Goal: Information Seeking & Learning: Learn about a topic

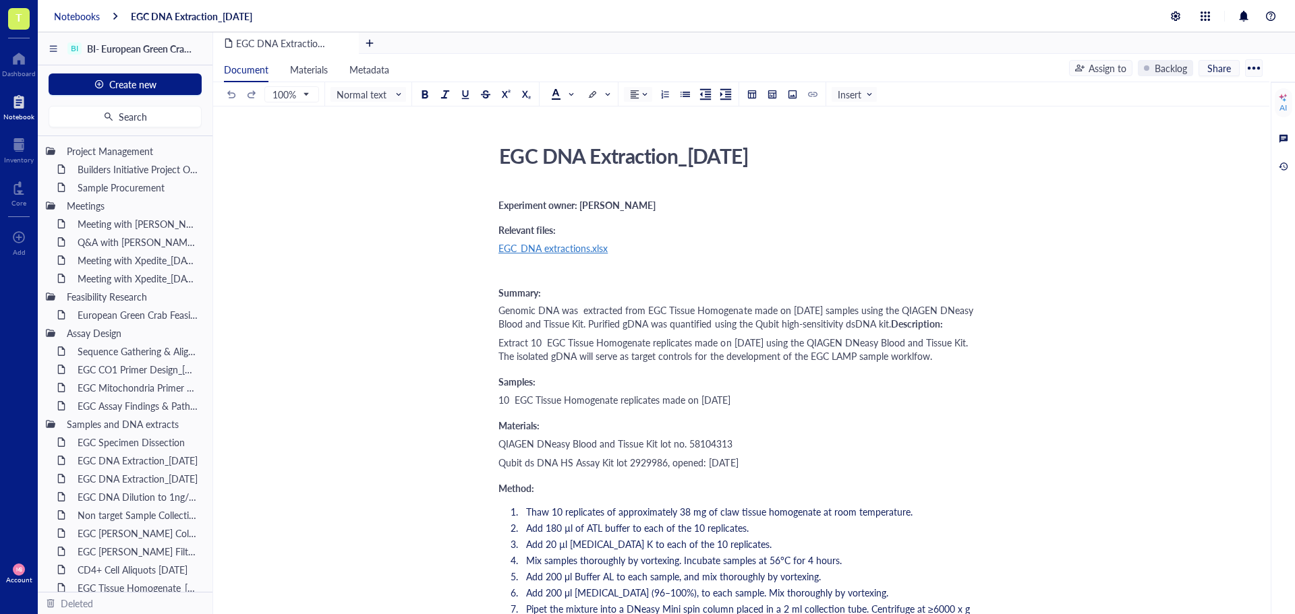
click at [69, 11] on div "Notebooks" at bounding box center [77, 16] width 46 height 12
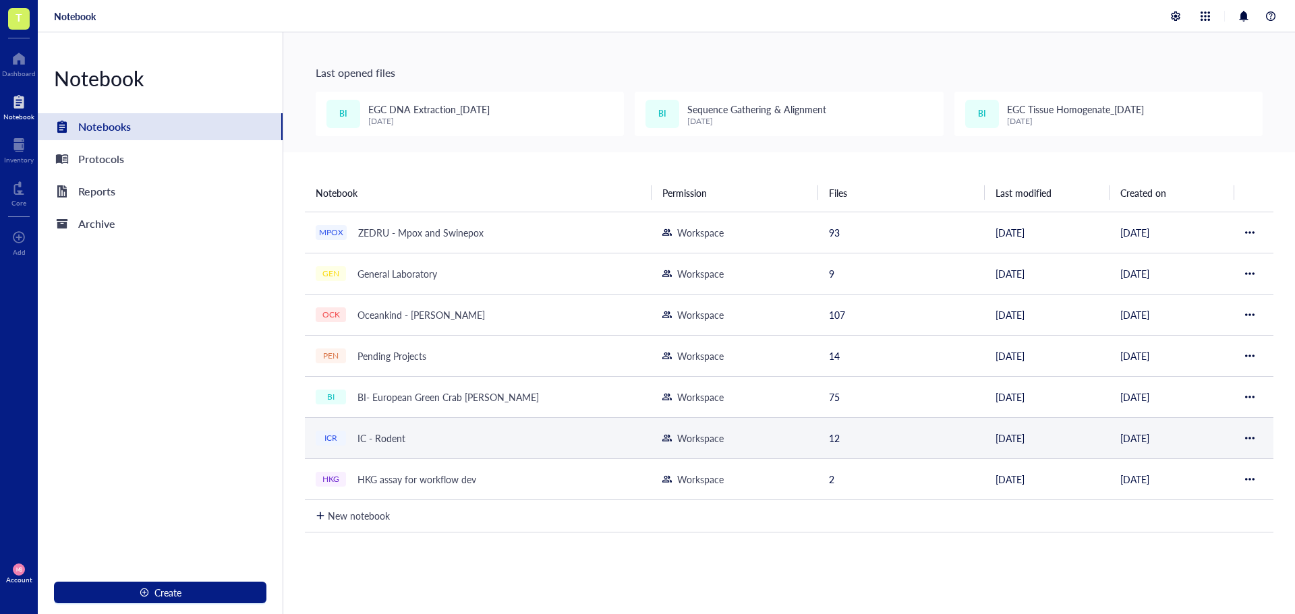
click at [394, 432] on div "IC - Rodent" at bounding box center [381, 438] width 60 height 19
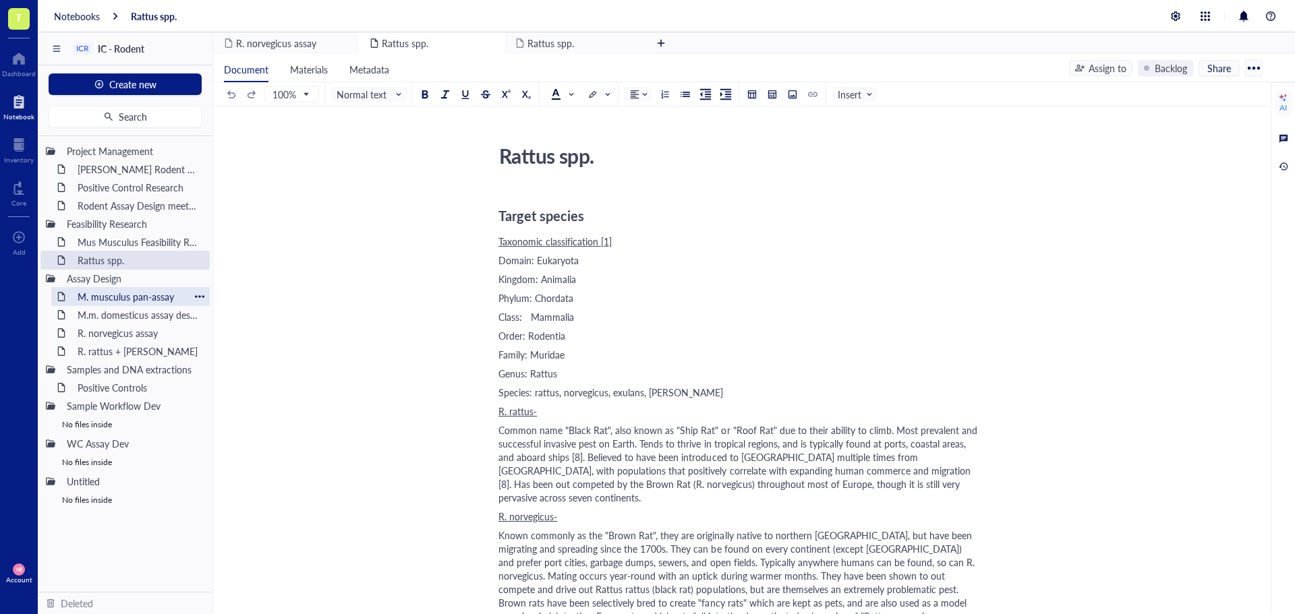
click at [134, 297] on div "M. musculus pan-assay" at bounding box center [130, 296] width 118 height 19
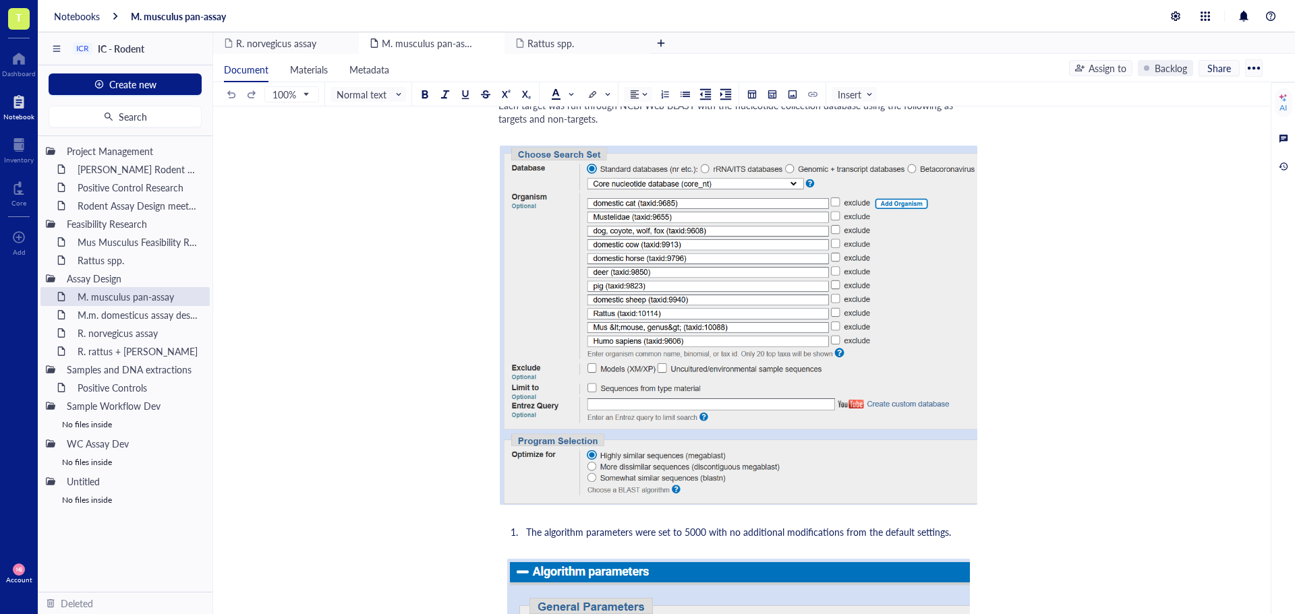
scroll to position [405, 0]
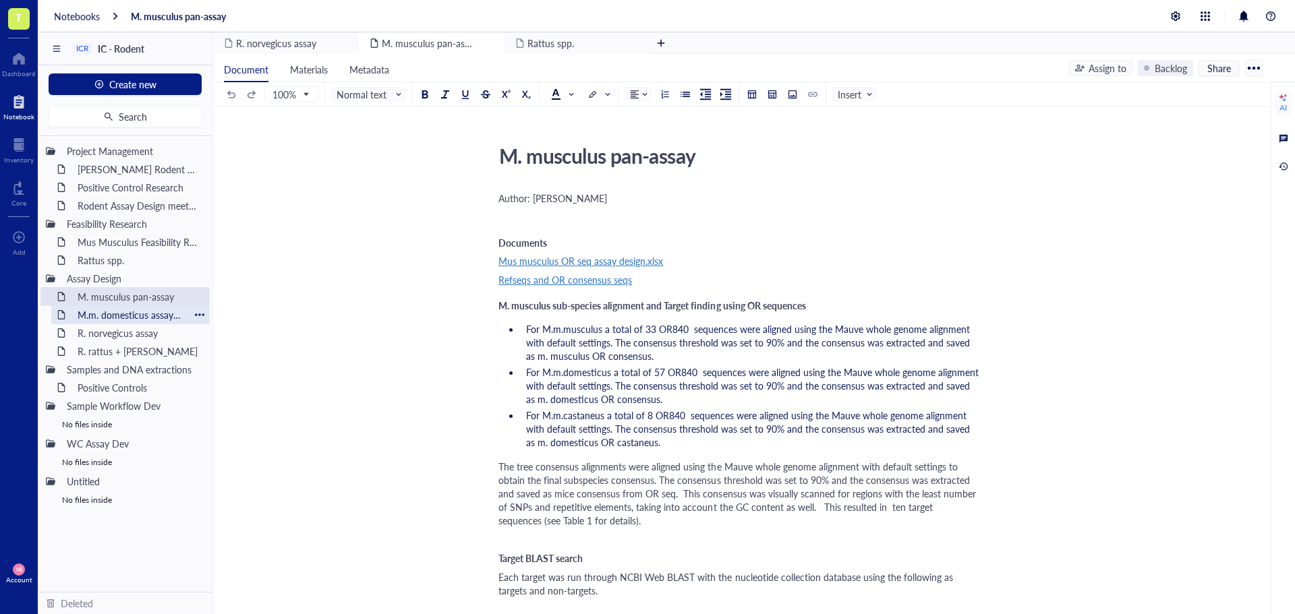
click at [127, 312] on div "M.m. domesticus assay design" at bounding box center [130, 315] width 118 height 19
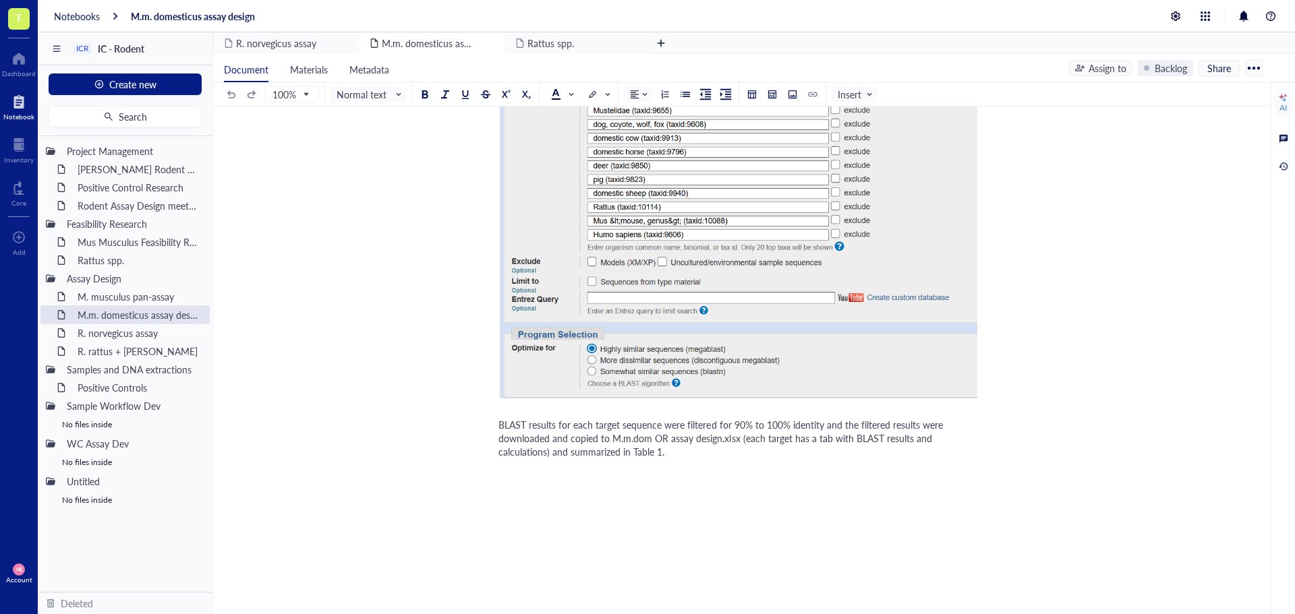
scroll to position [1010, 0]
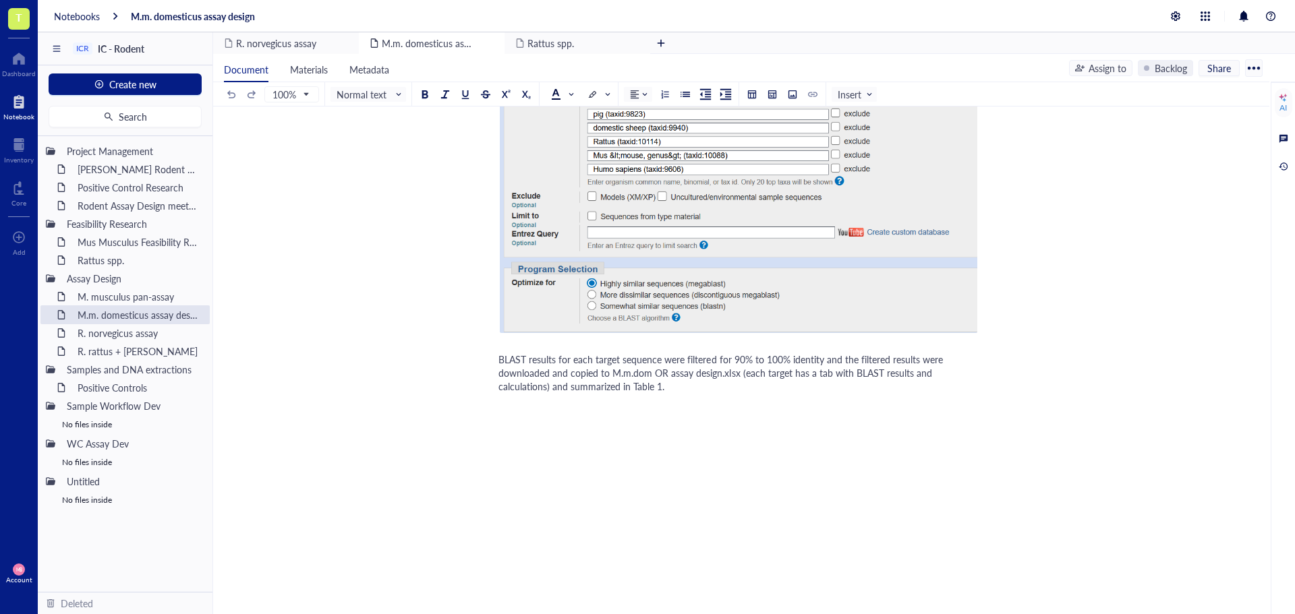
click at [689, 392] on div "BLAST results for each target sequence were filtered for 90% to 100% identity a…" at bounding box center [738, 373] width 480 height 40
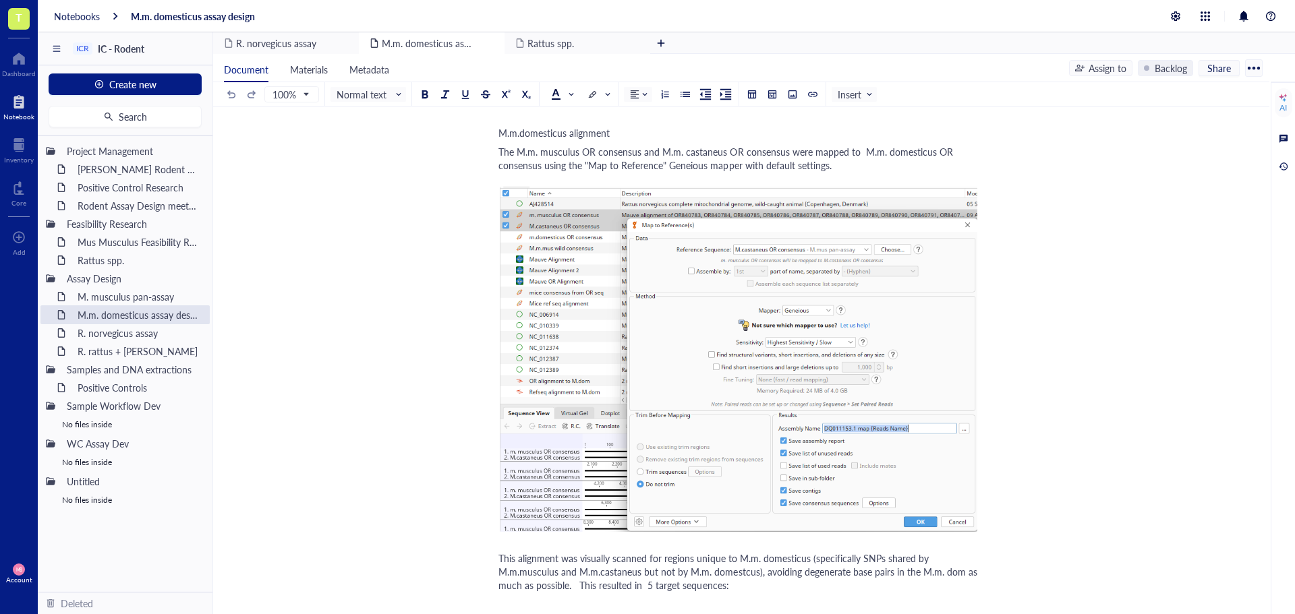
scroll to position [0, 0]
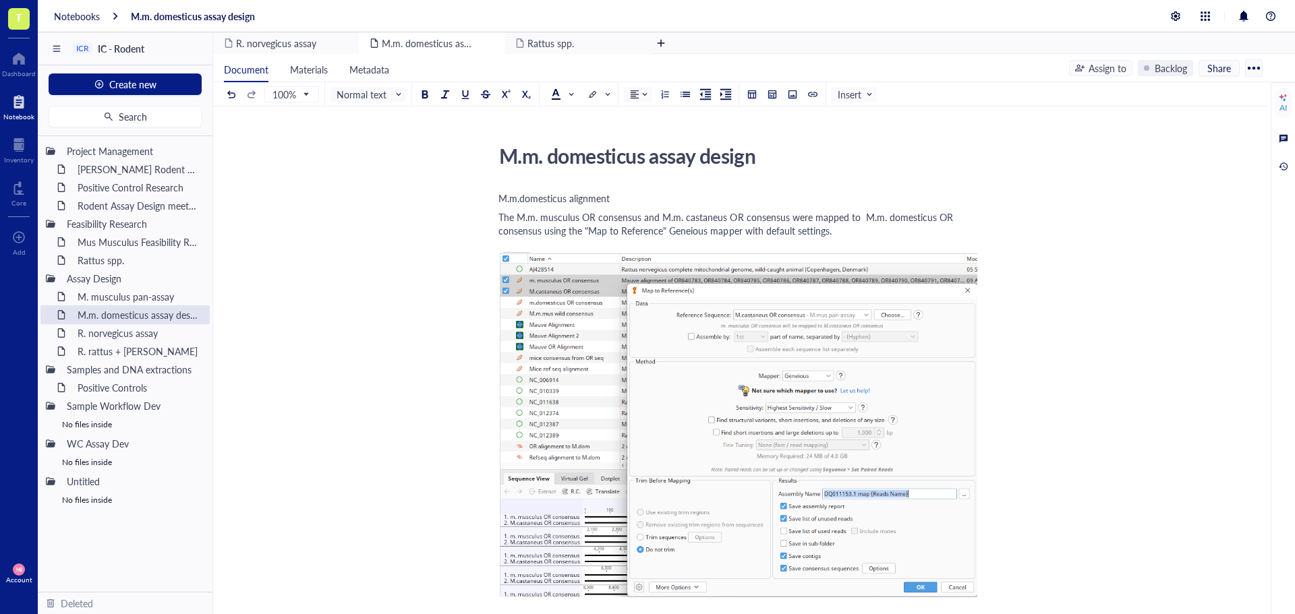
click at [579, 196] on span "M.m.domesticus alignment" at bounding box center [553, 198] width 111 height 13
click at [397, 91] on span "Normal text" at bounding box center [370, 94] width 66 height 12
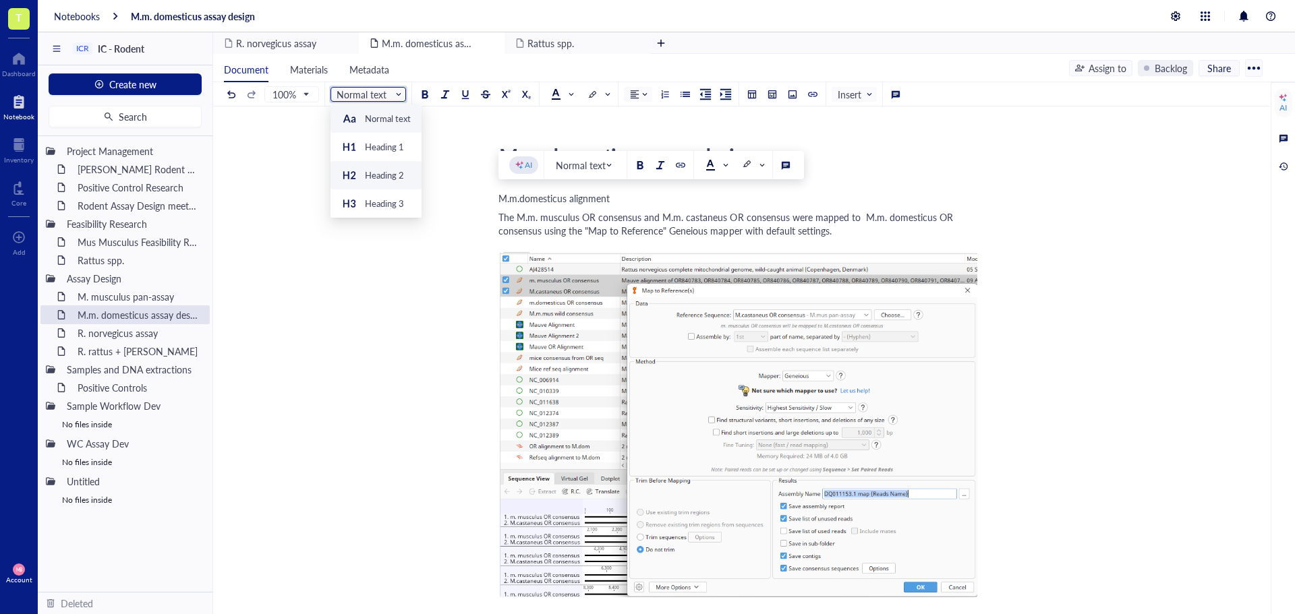
click at [393, 169] on div "Heading 2" at bounding box center [384, 175] width 39 height 12
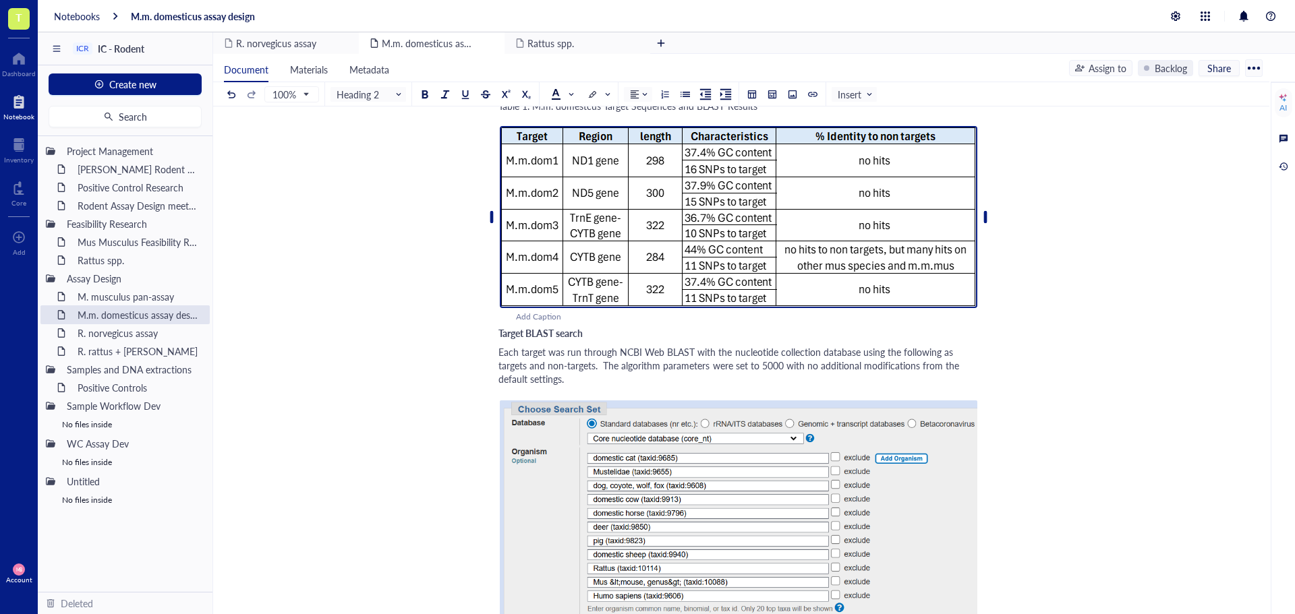
scroll to position [540, 0]
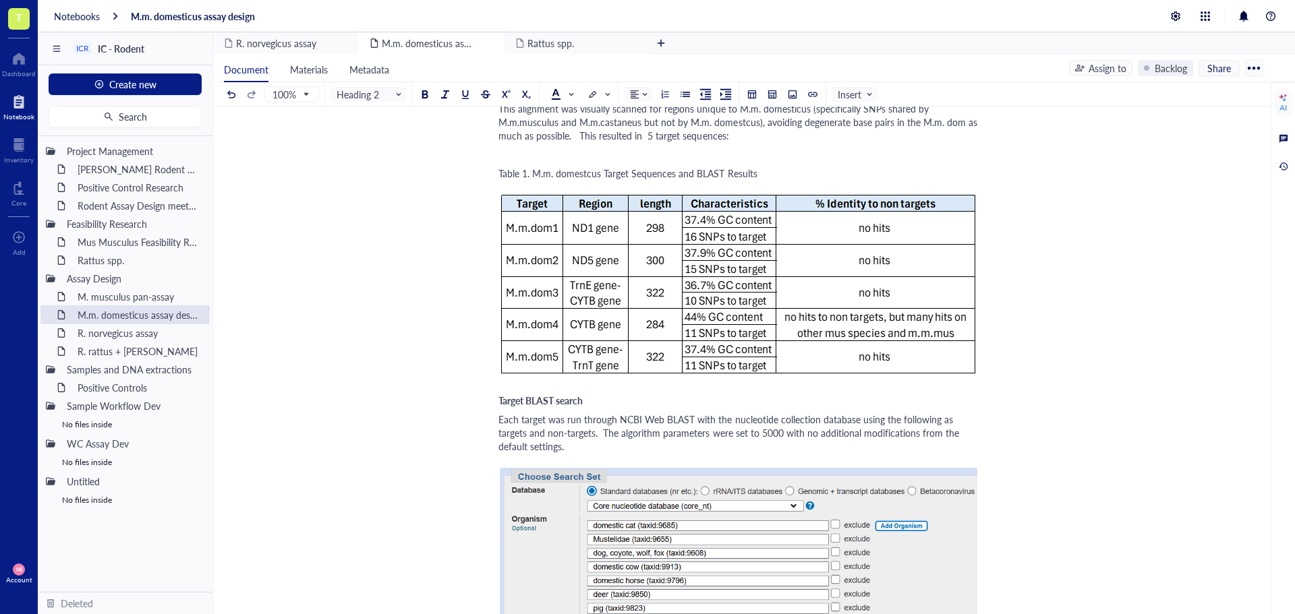
click at [523, 398] on span "Target BLAST search" at bounding box center [540, 400] width 84 height 13
click at [397, 92] on span "Normal text" at bounding box center [370, 94] width 66 height 12
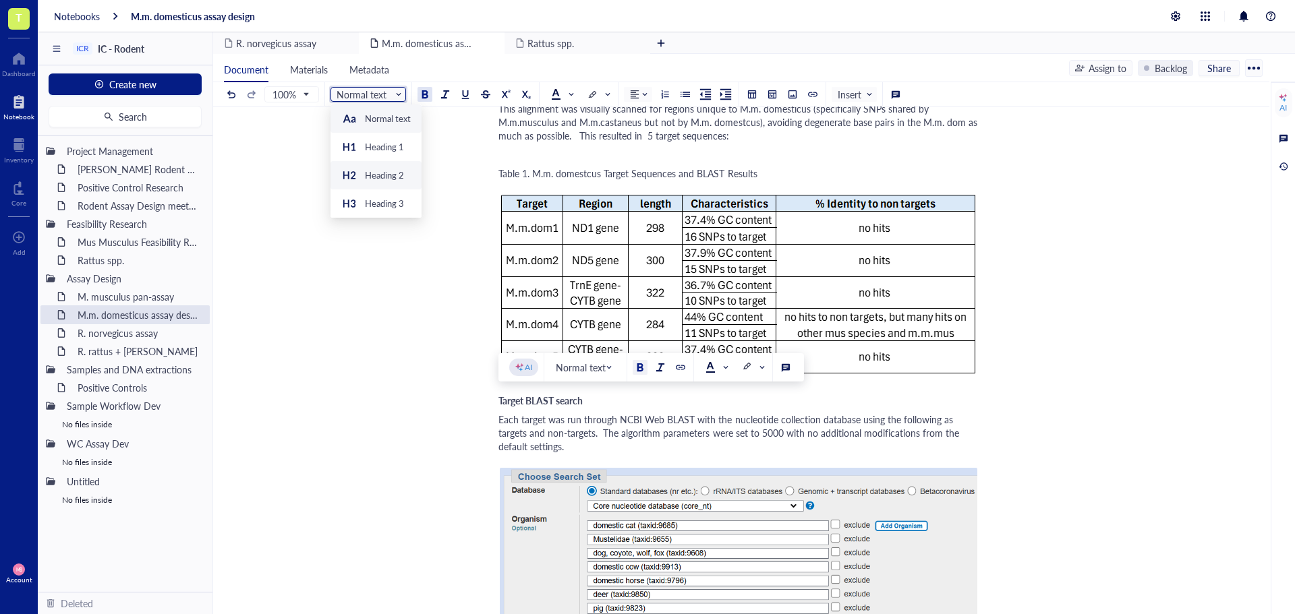
click at [383, 172] on div "Heading 2" at bounding box center [384, 175] width 39 height 12
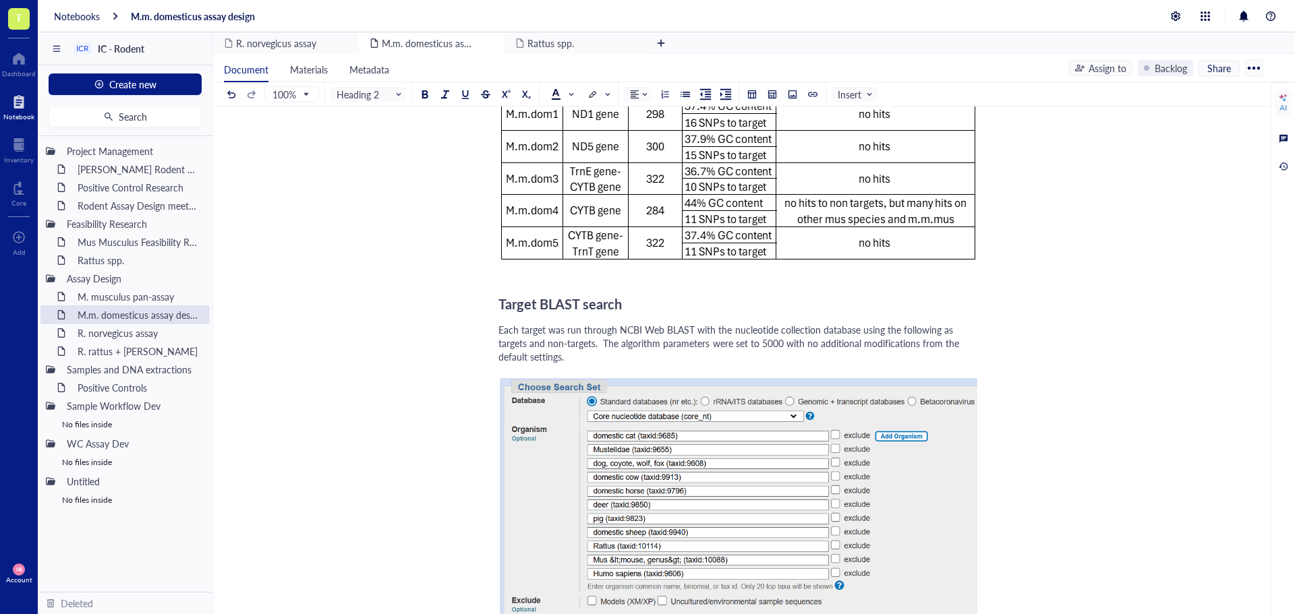
scroll to position [451, 0]
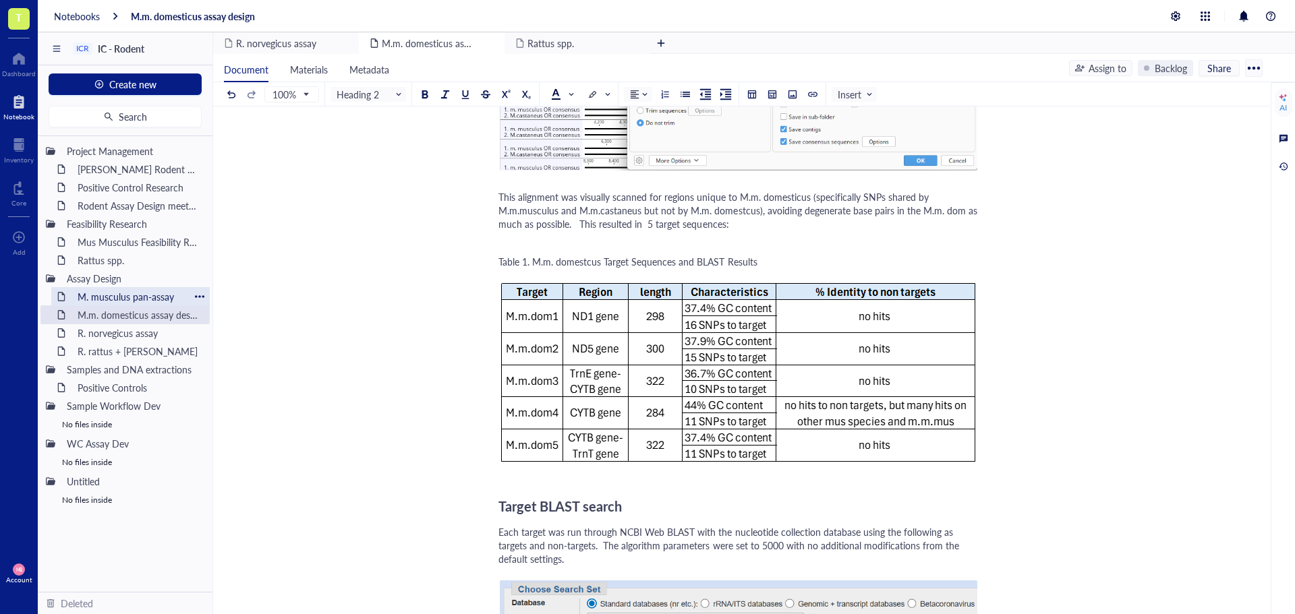
click at [126, 300] on div "M. musculus pan-assay" at bounding box center [130, 296] width 118 height 19
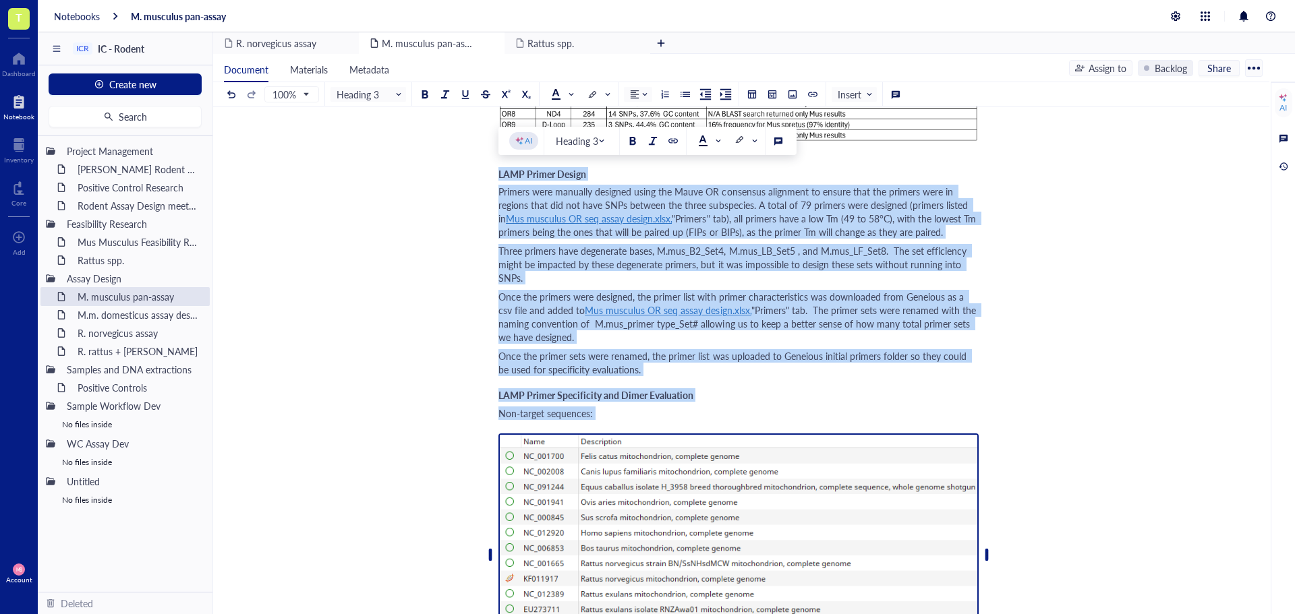
scroll to position [1353, 0]
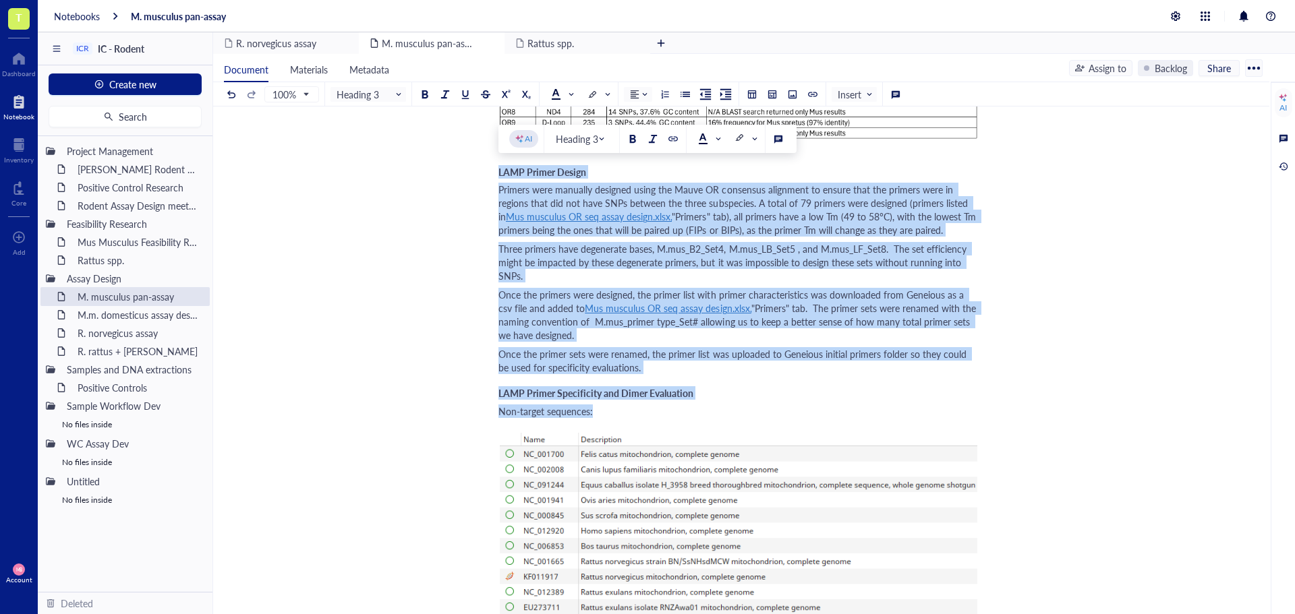
drag, startPoint x: 499, startPoint y: 378, endPoint x: 647, endPoint y: 403, distance: 149.7
click at [647, 403] on div "Author: [PERSON_NAME] ﻿ Documents Mus musculus OR seq assay design.xlsx Refseqs…" at bounding box center [738, 211] width 480 height 2750
copy div "LORE Ipsumd Sitame Consect adip elitsedd eiusmodt incid utl Etdol MA aliquaeni …"
click at [130, 313] on div "M.m. domesticus assay design" at bounding box center [130, 315] width 118 height 19
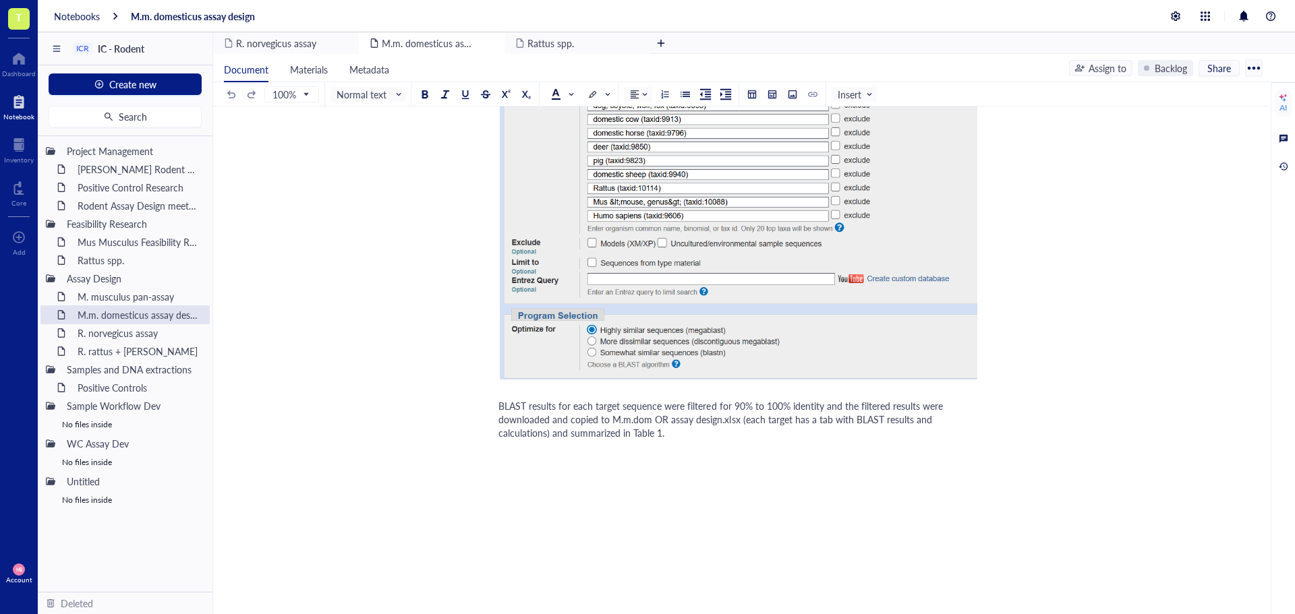
scroll to position [1058, 0]
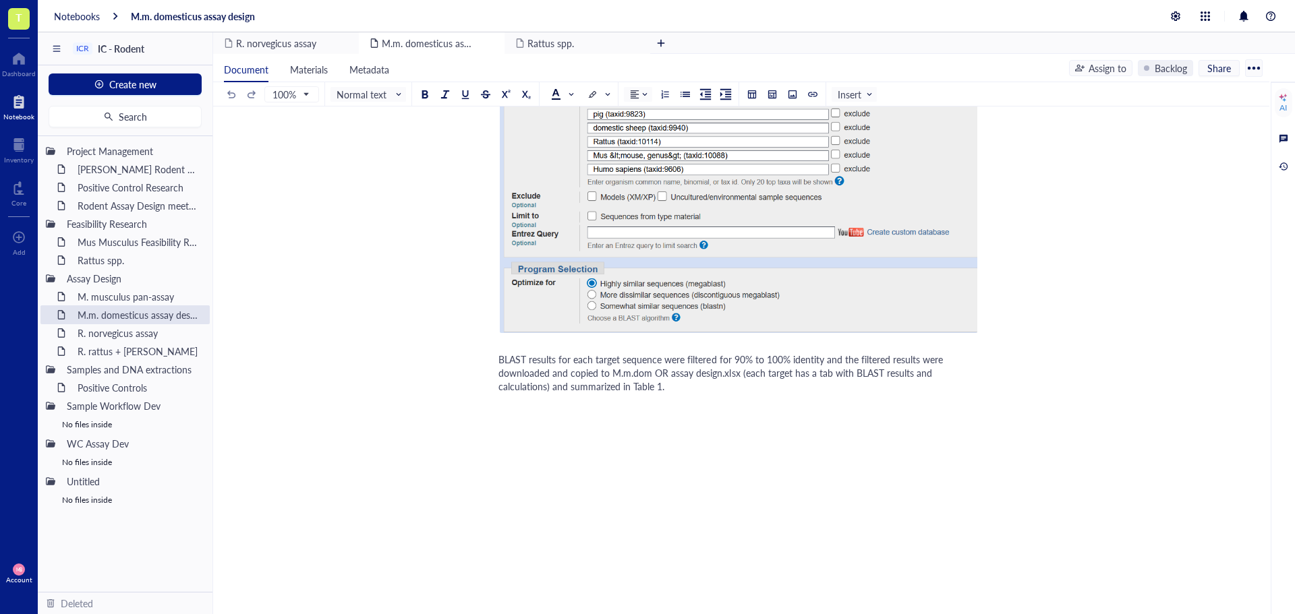
click at [749, 388] on div "BLAST results for each target sequence were filtered for 90% to 100% identity a…" at bounding box center [738, 373] width 480 height 40
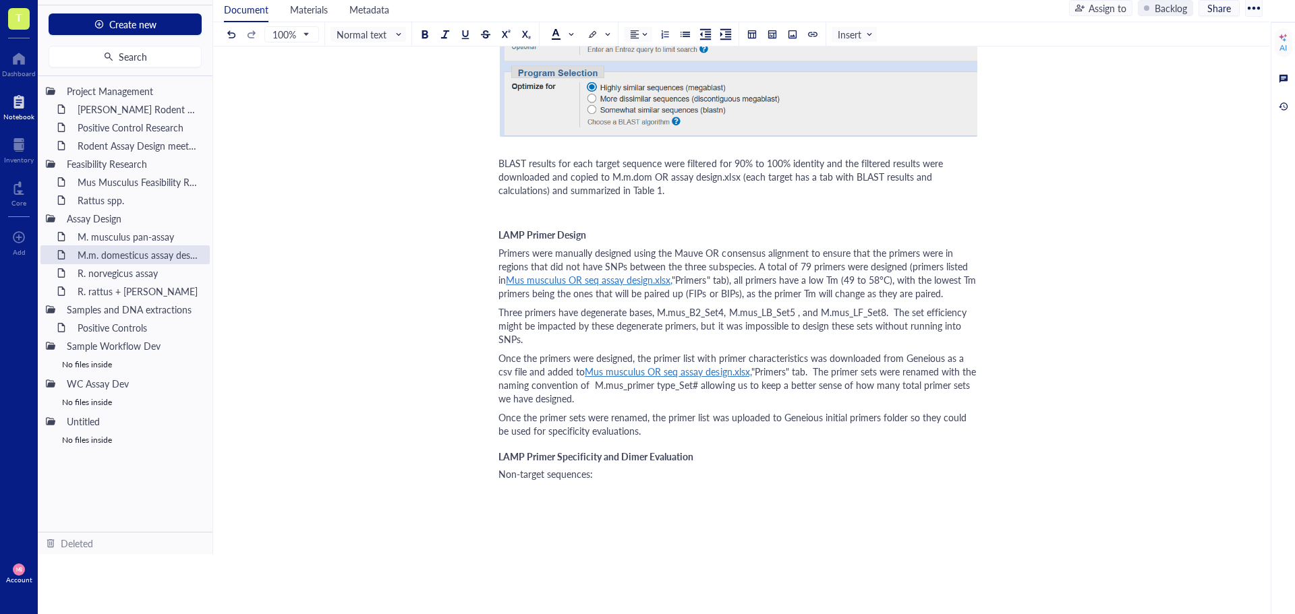
scroll to position [1140, 0]
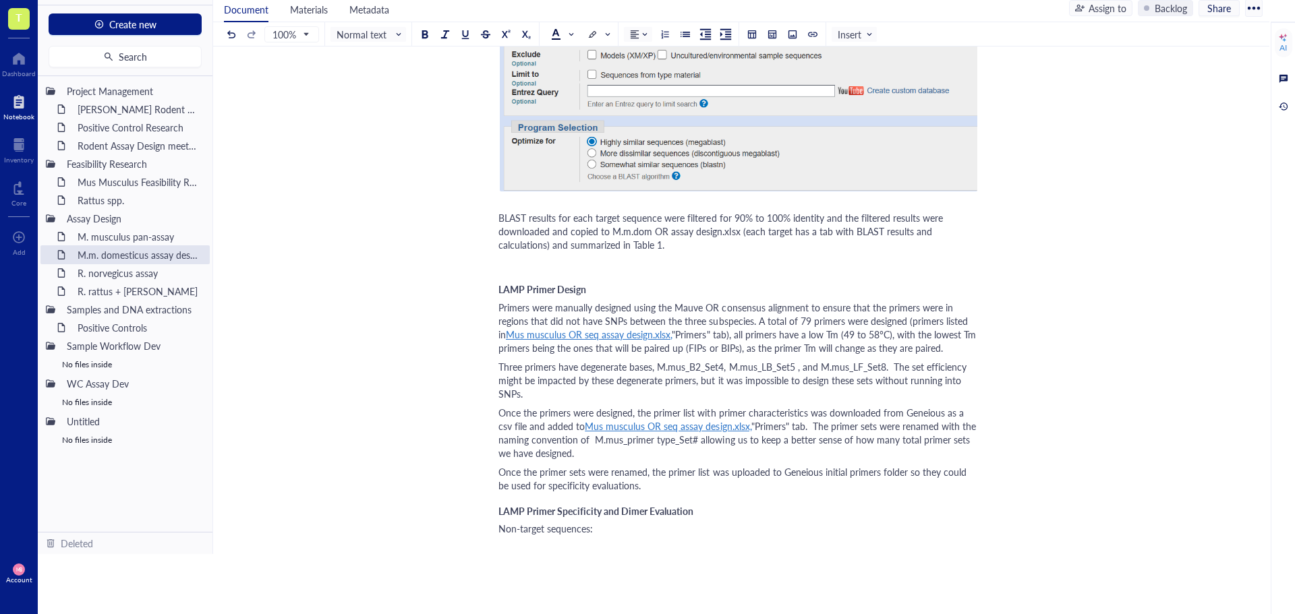
click at [538, 288] on span "LAMP Primer Design" at bounding box center [542, 289] width 88 height 13
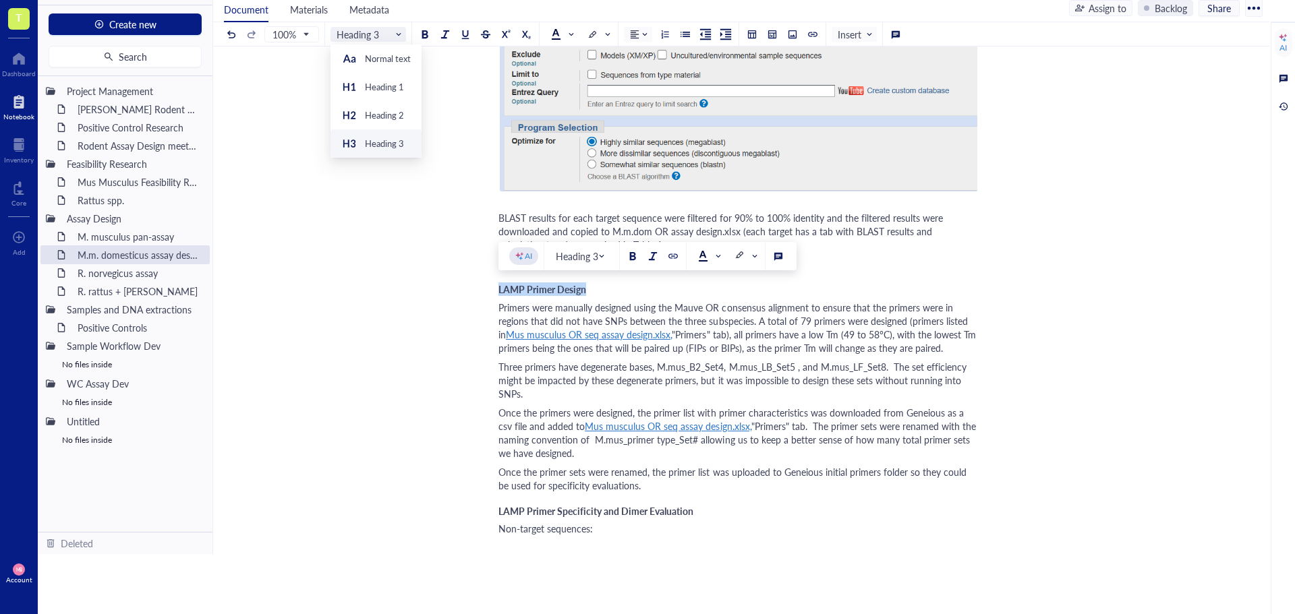
click at [398, 35] on span "Heading 3" at bounding box center [370, 34] width 66 height 12
click at [390, 109] on div "Heading 2" at bounding box center [384, 115] width 39 height 12
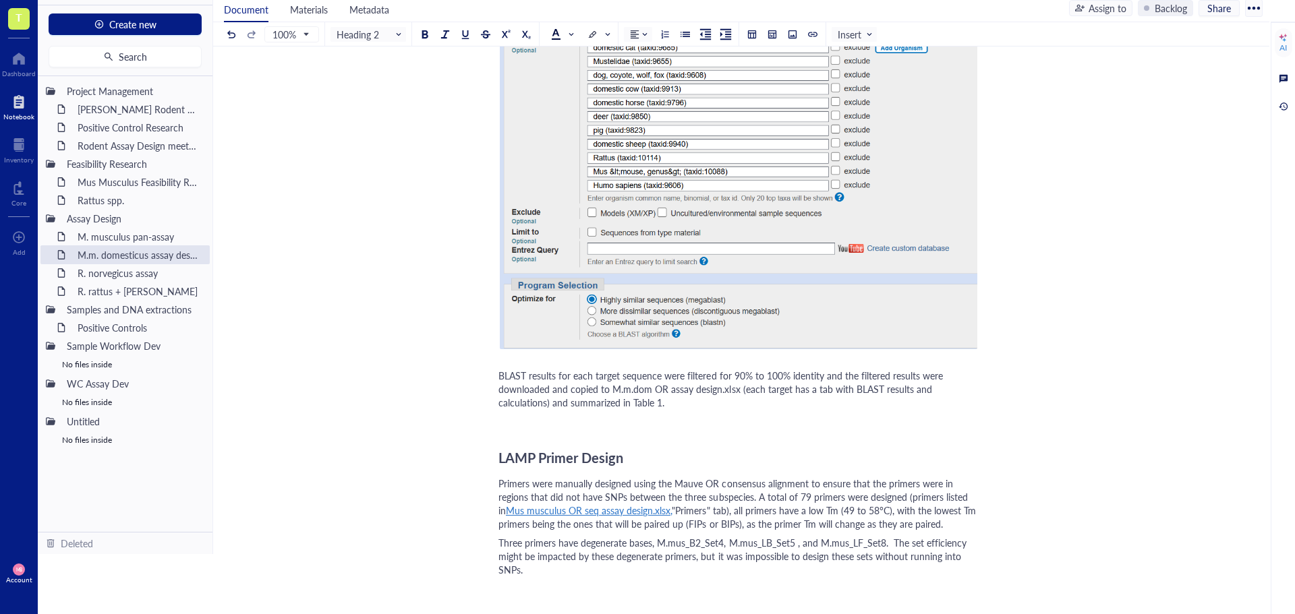
scroll to position [1012, 0]
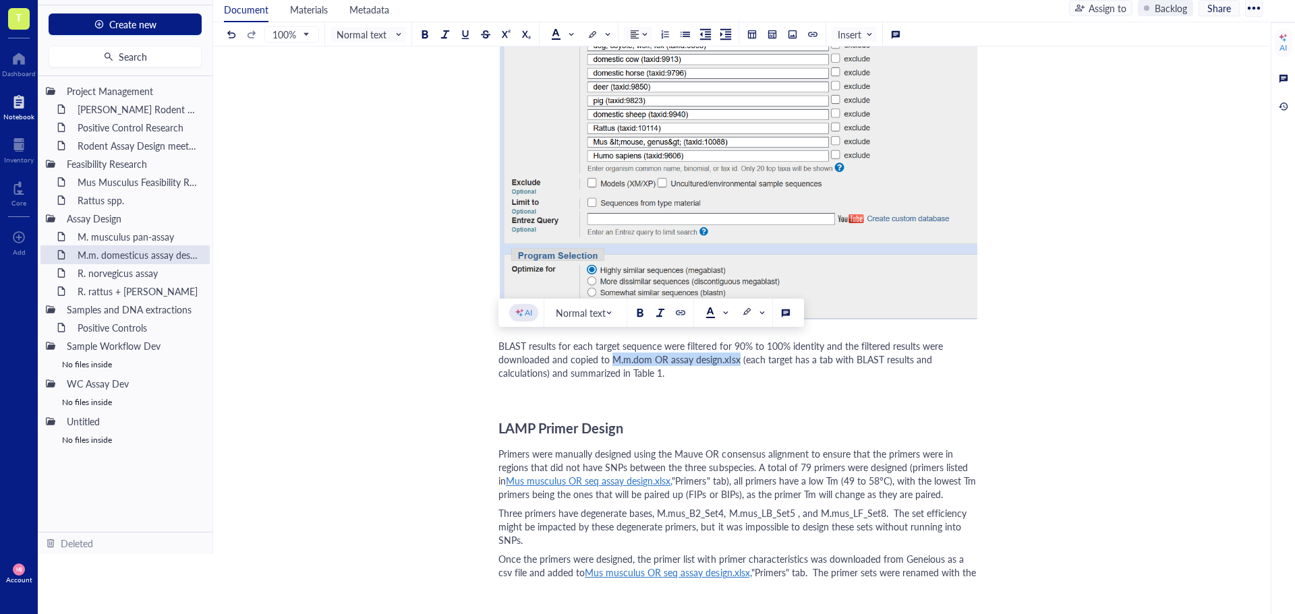
drag, startPoint x: 739, startPoint y: 362, endPoint x: 614, endPoint y: 360, distance: 124.8
click at [614, 360] on span "BLAST results for each target sequence were filtered for 90% to 100% identity a…" at bounding box center [721, 359] width 447 height 40
